Goal: Task Accomplishment & Management: Use online tool/utility

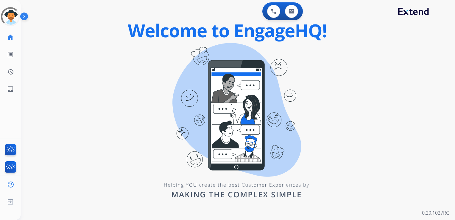
click at [105, 94] on div "0 Voice Interactions 0 Email Interactions swap_horiz Break voice bridge close_f…" at bounding box center [238, 110] width 434 height 220
click at [105, 102] on div "0 Voice Interactions 0 Email Interactions swap_horiz Break voice bridge close_f…" at bounding box center [238, 110] width 434 height 220
click at [12, 90] on mat-icon "inbox" at bounding box center [10, 88] width 7 height 7
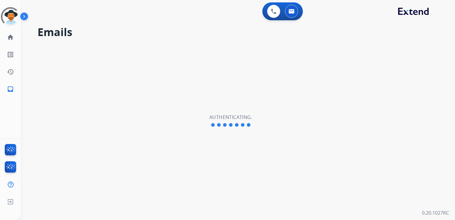
click at [60, 52] on div "Emails Authenticating." at bounding box center [231, 120] width 420 height 198
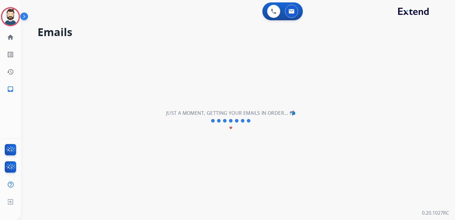
click at [24, 67] on div "**********" at bounding box center [231, 120] width 420 height 198
drag, startPoint x: 7, startPoint y: 88, endPoint x: 17, endPoint y: 69, distance: 21.6
click at [8, 88] on mat-icon "inbox" at bounding box center [10, 88] width 7 height 7
